Goal: Find specific page/section: Find specific page/section

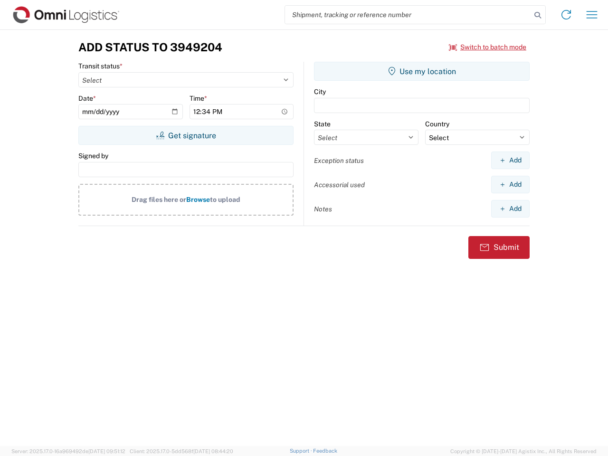
click at [408, 15] on input "search" at bounding box center [408, 15] width 246 height 18
click at [538, 15] on icon at bounding box center [537, 15] width 13 height 13
click at [566, 15] on icon at bounding box center [566, 14] width 15 height 15
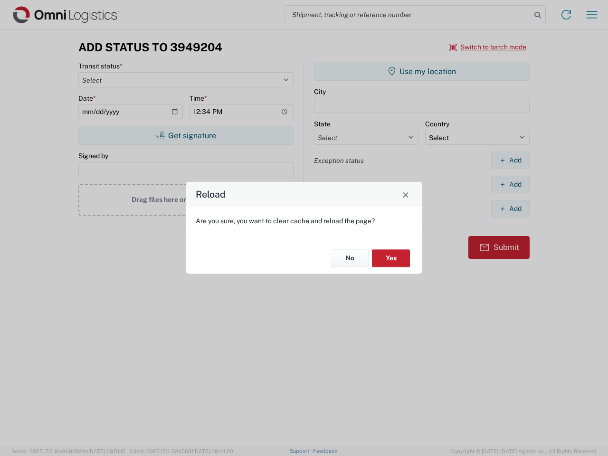
click at [592, 15] on div "Reload Are you sure, you want to clear cache and reload the page? No Yes" at bounding box center [304, 228] width 608 height 456
click at [488, 47] on div "Reload Are you sure, you want to clear cache and reload the page? No Yes" at bounding box center [304, 228] width 608 height 456
click at [186, 135] on div "Reload Are you sure, you want to clear cache and reload the page? No Yes" at bounding box center [304, 228] width 608 height 456
click at [422, 71] on div "Reload Are you sure, you want to clear cache and reload the page? No Yes" at bounding box center [304, 228] width 608 height 456
click at [510, 160] on div "Reload Are you sure, you want to clear cache and reload the page? No Yes" at bounding box center [304, 228] width 608 height 456
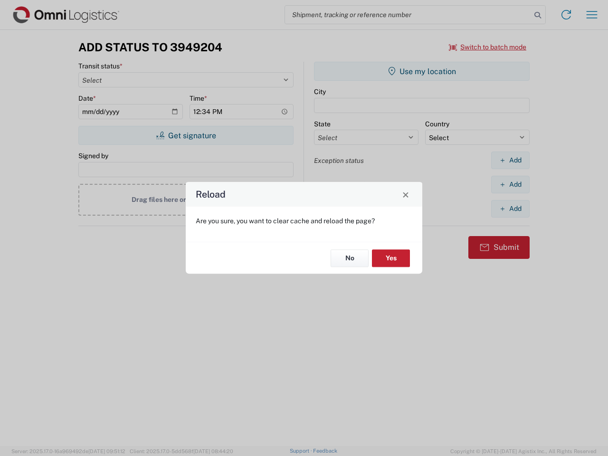
click at [510, 184] on div "Reload Are you sure, you want to clear cache and reload the page? No Yes" at bounding box center [304, 228] width 608 height 456
click at [510, 208] on div "Reload Are you sure, you want to clear cache and reload the page? No Yes" at bounding box center [304, 228] width 608 height 456
